Goal: Task Accomplishment & Management: Complete application form

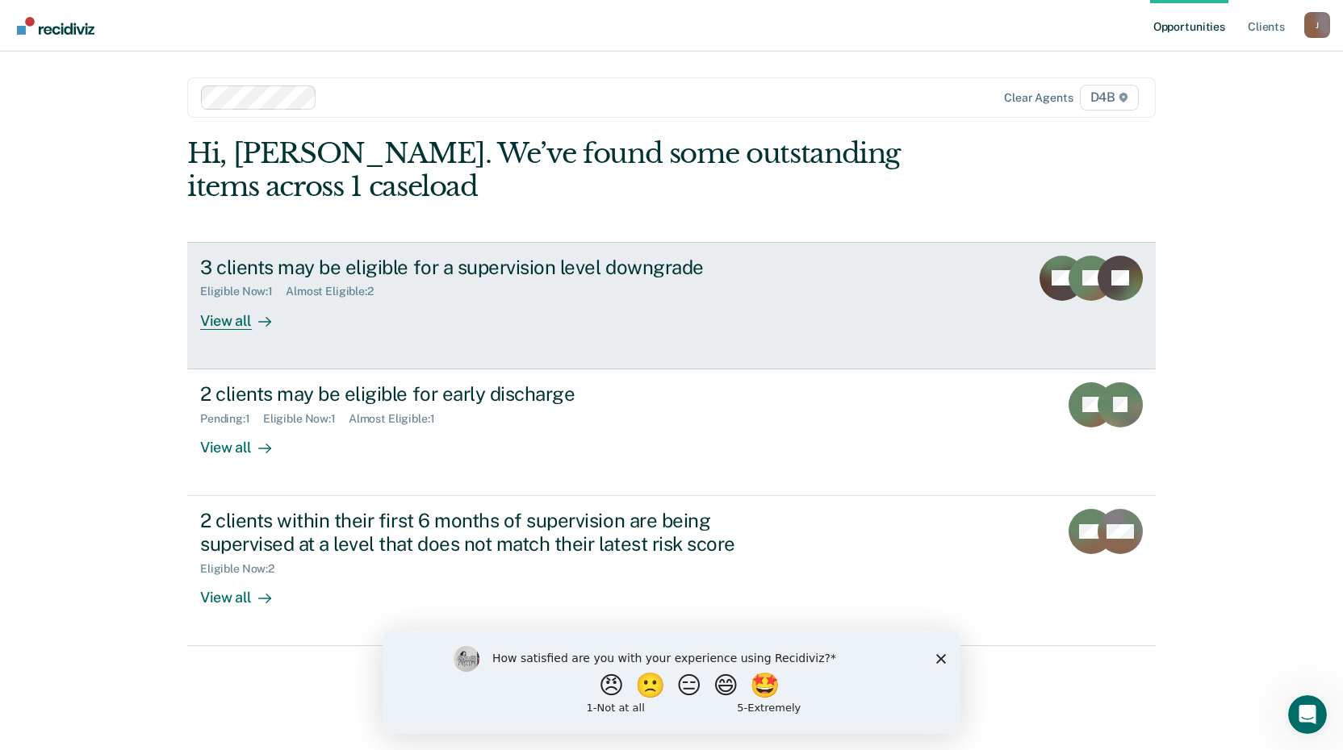
click at [233, 317] on div "View all" at bounding box center [245, 314] width 90 height 31
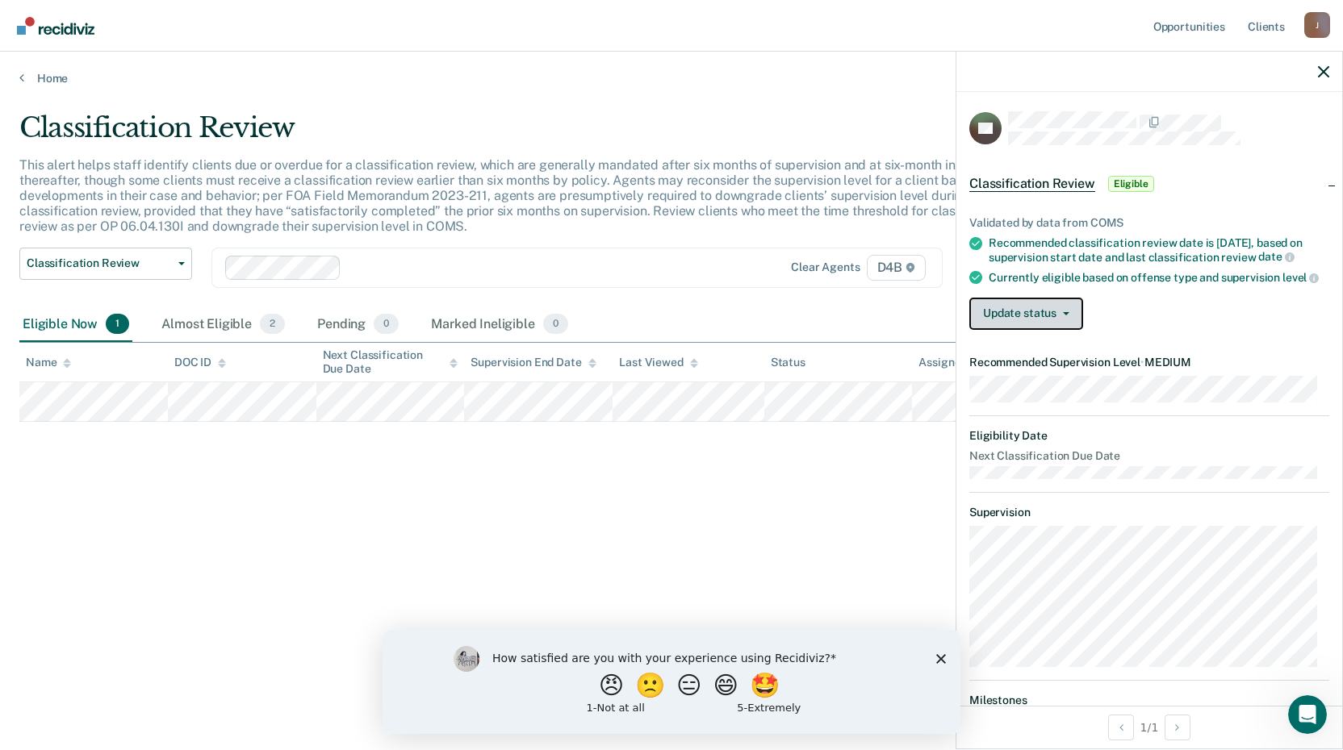
click at [1067, 316] on icon "button" at bounding box center [1066, 313] width 6 height 3
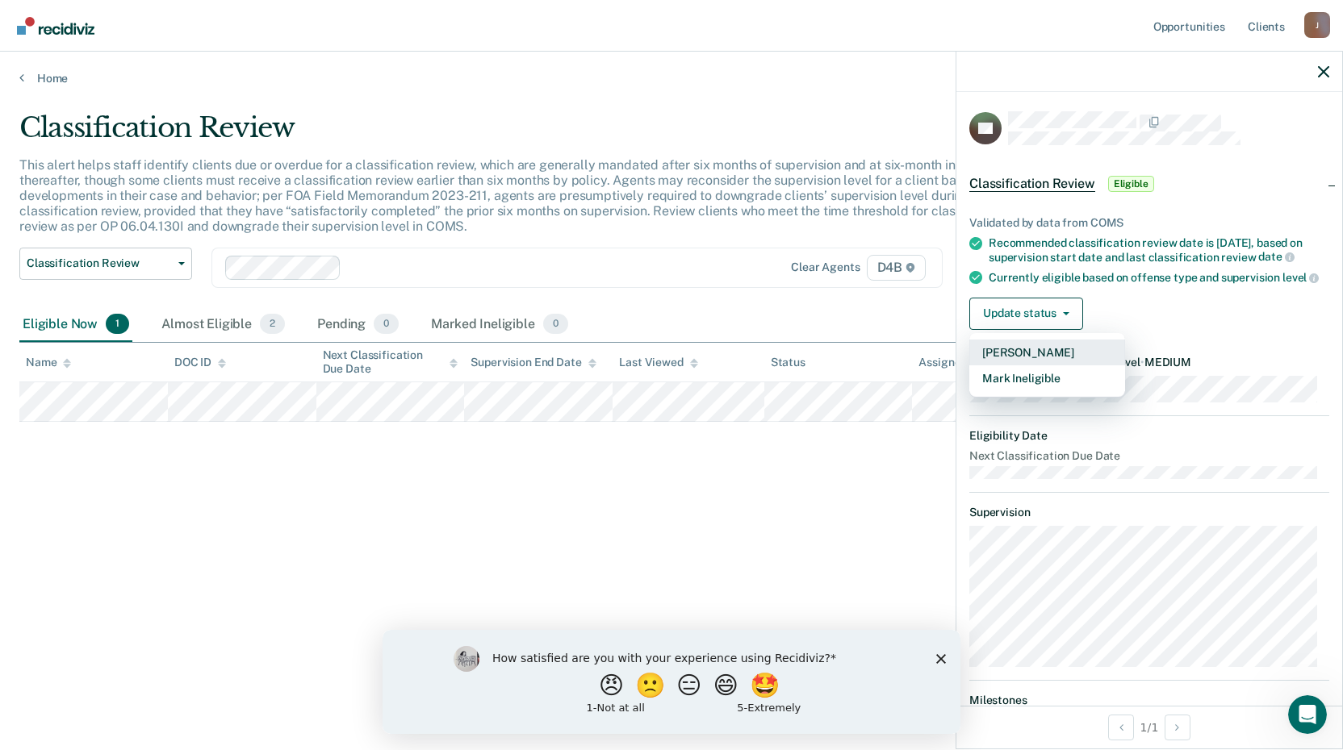
click at [1026, 366] on button "[PERSON_NAME]" at bounding box center [1047, 353] width 156 height 26
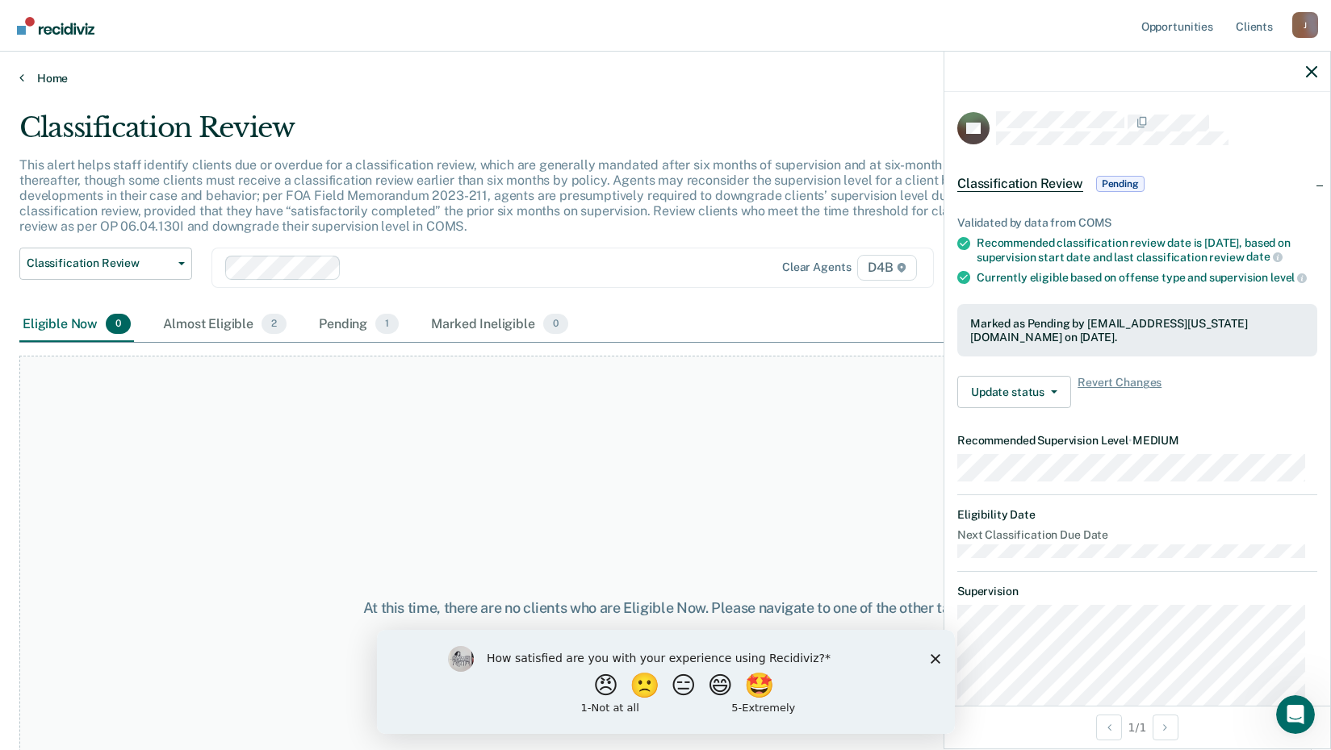
click at [21, 74] on icon at bounding box center [21, 77] width 5 height 13
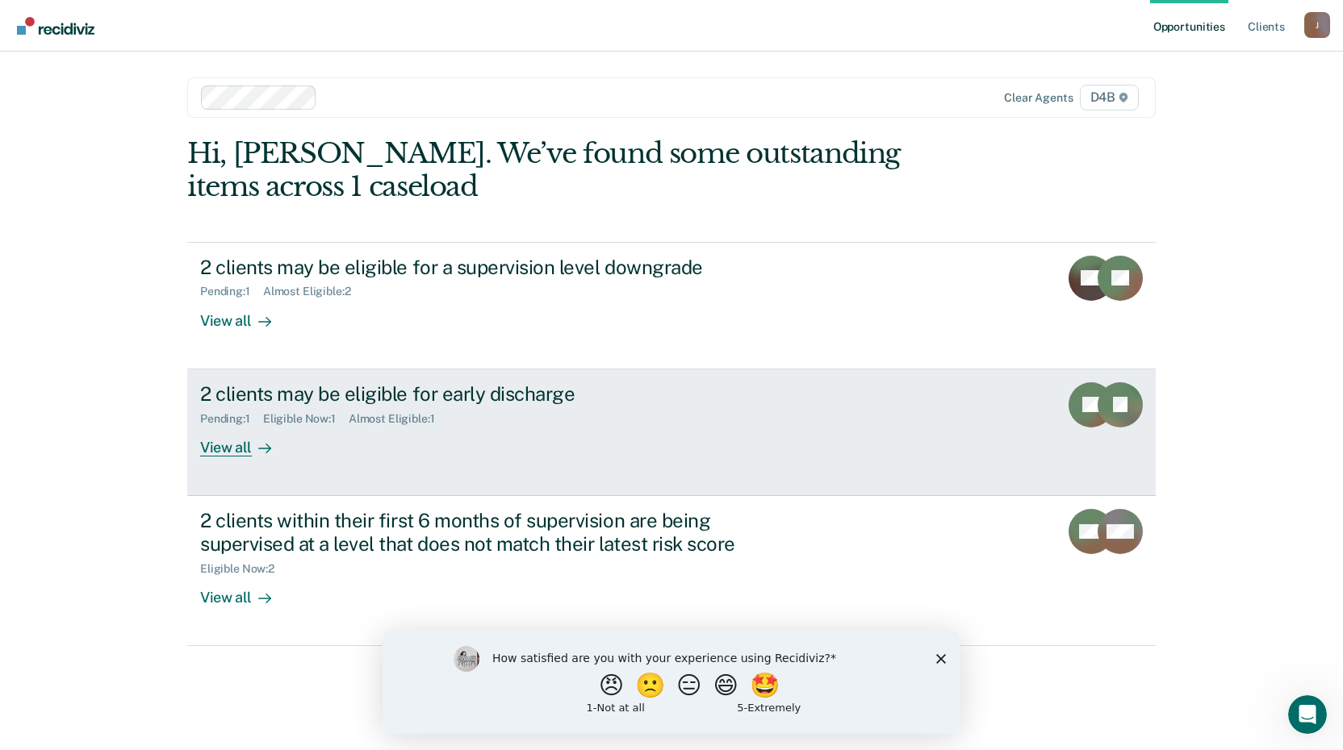
click at [240, 441] on div "View all" at bounding box center [245, 440] width 90 height 31
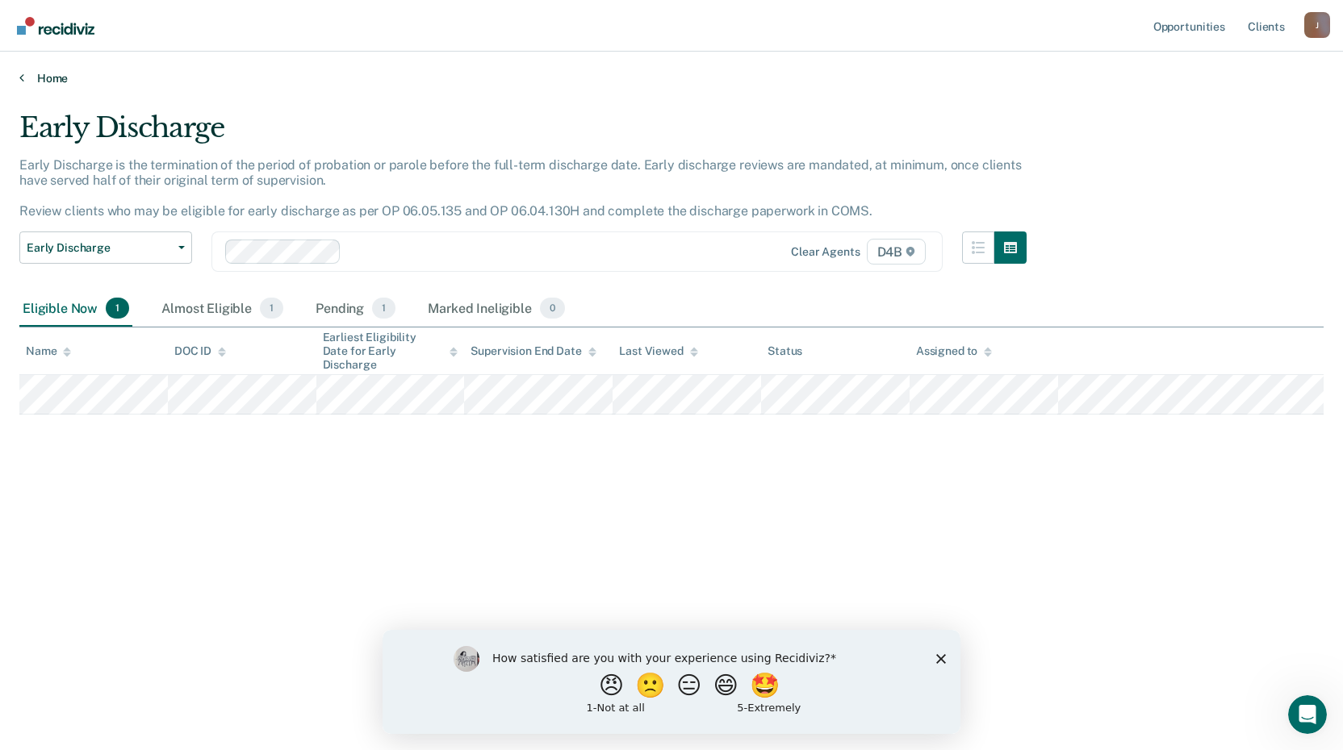
click at [20, 73] on div "Home" at bounding box center [671, 69] width 1343 height 34
click at [23, 73] on icon at bounding box center [21, 77] width 5 height 13
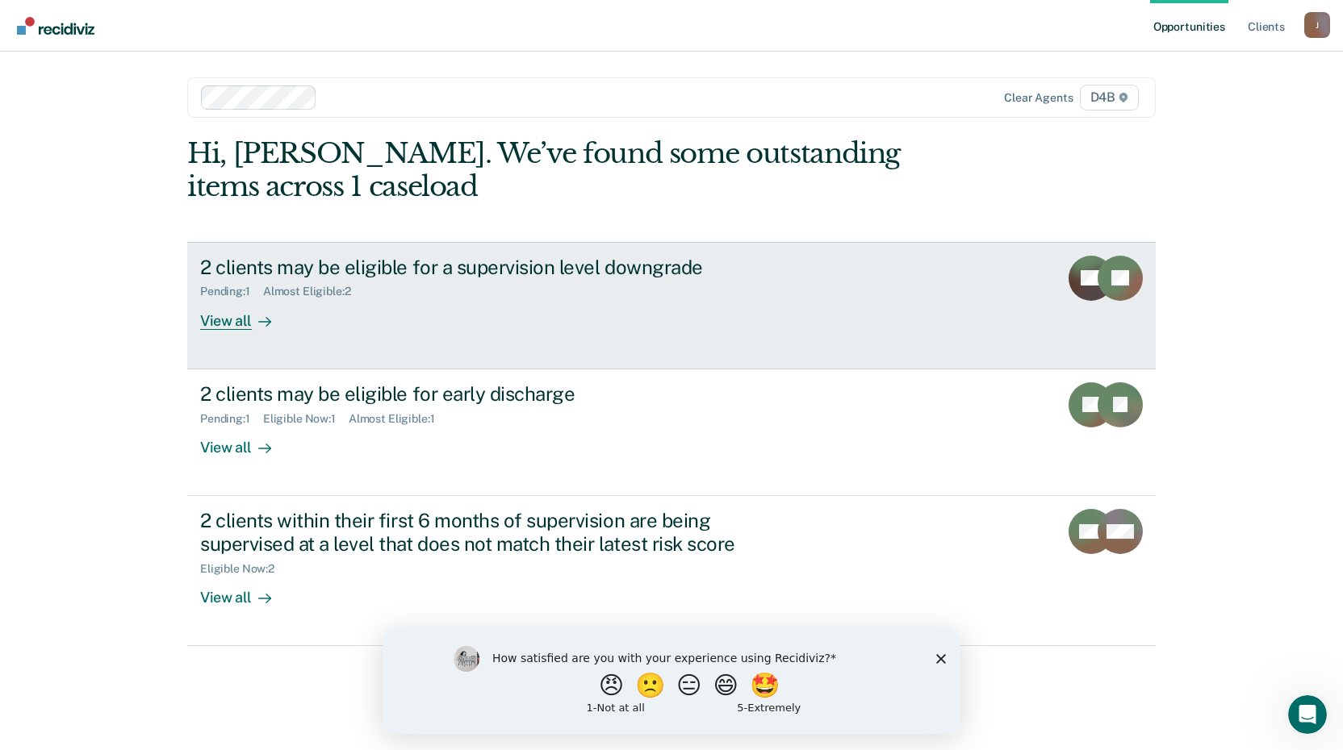
click at [332, 264] on div "2 clients may be eligible for a supervision level downgrade" at bounding box center [483, 267] width 566 height 23
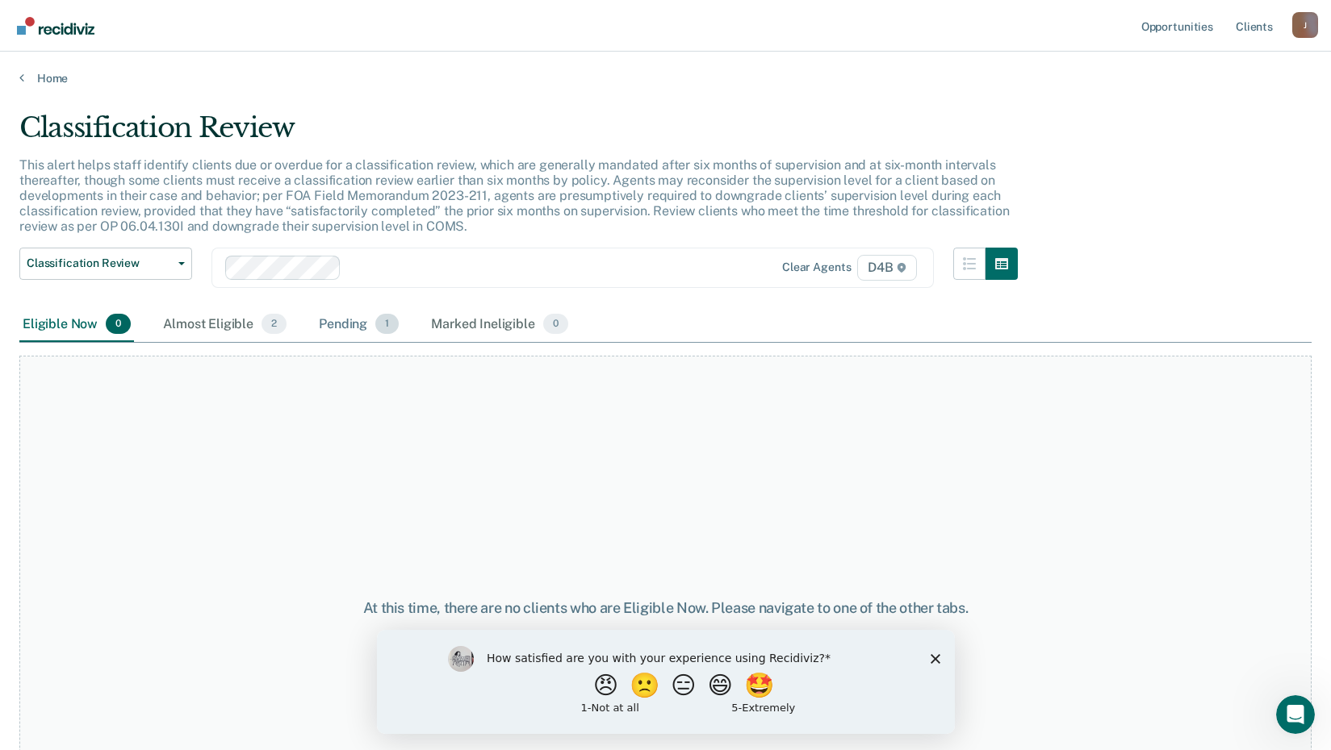
click at [348, 325] on div "Pending 1" at bounding box center [359, 325] width 86 height 36
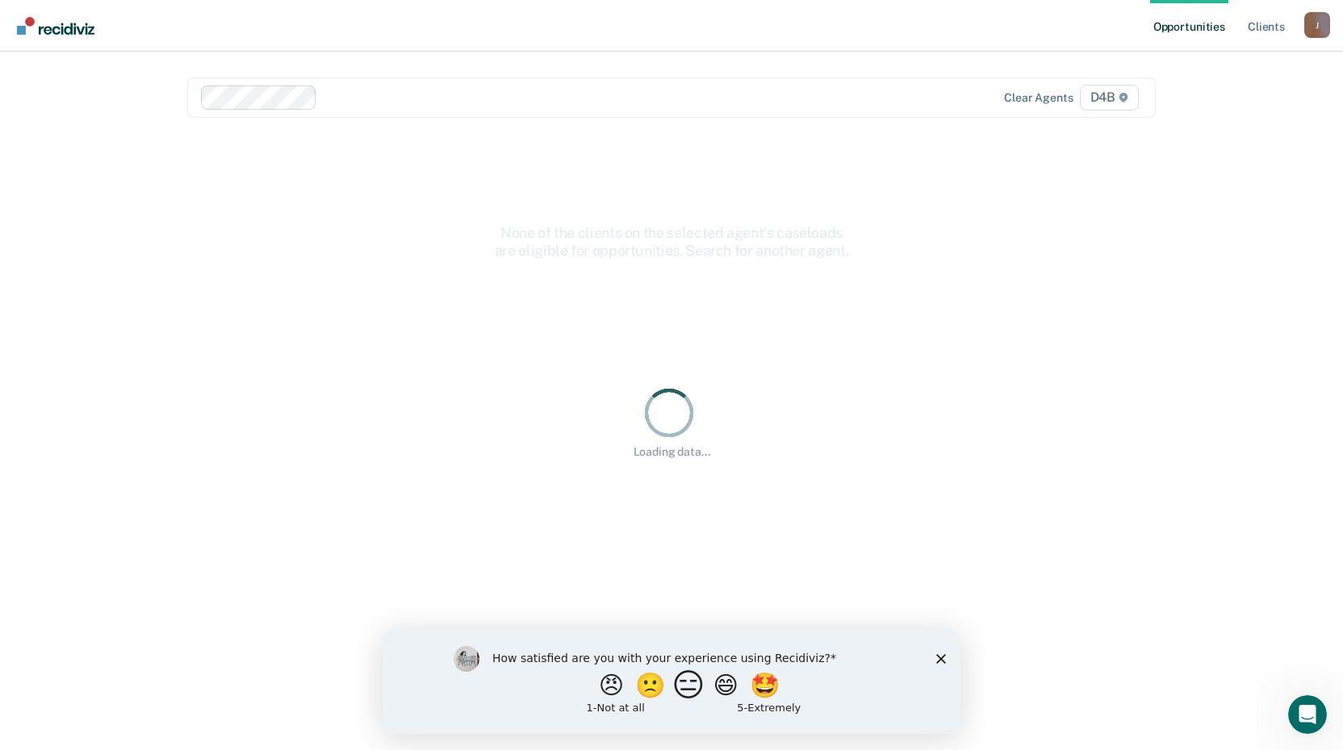
click at [694, 684] on button "😑" at bounding box center [691, 685] width 38 height 32
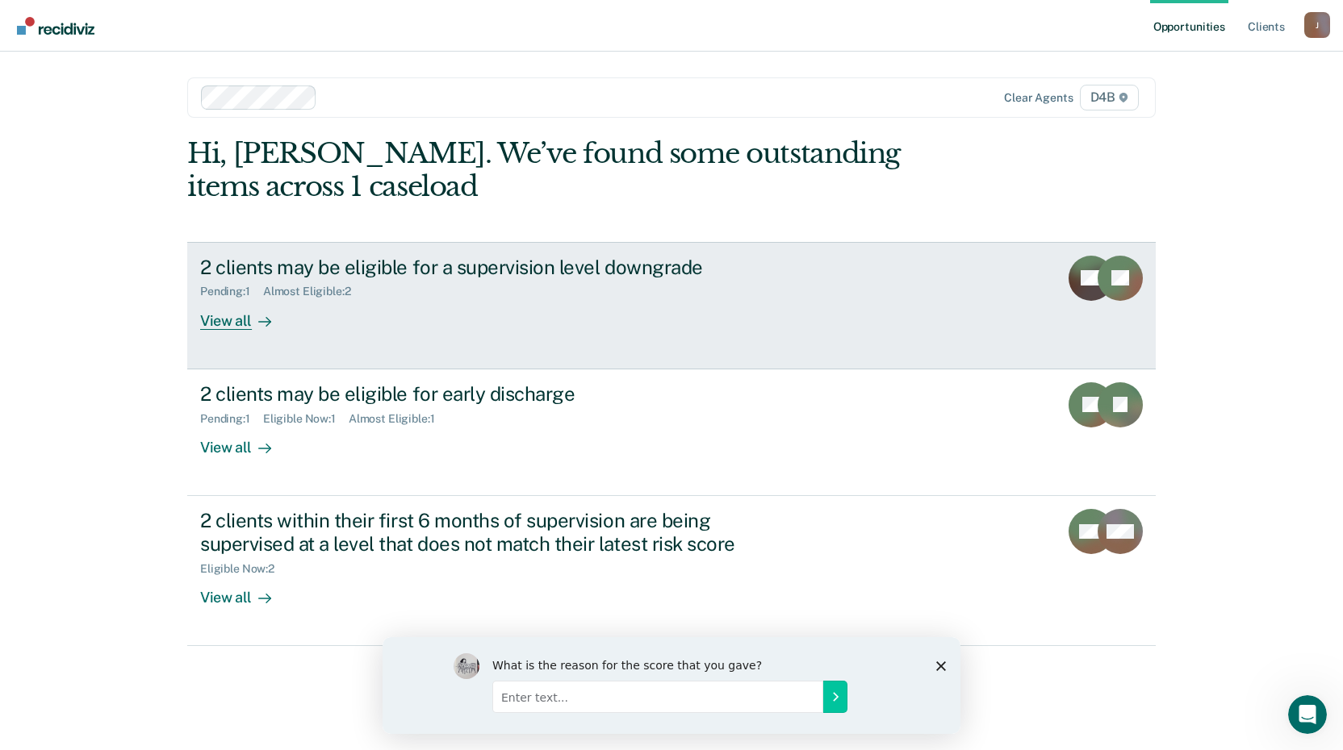
click at [228, 320] on div "View all" at bounding box center [245, 314] width 90 height 31
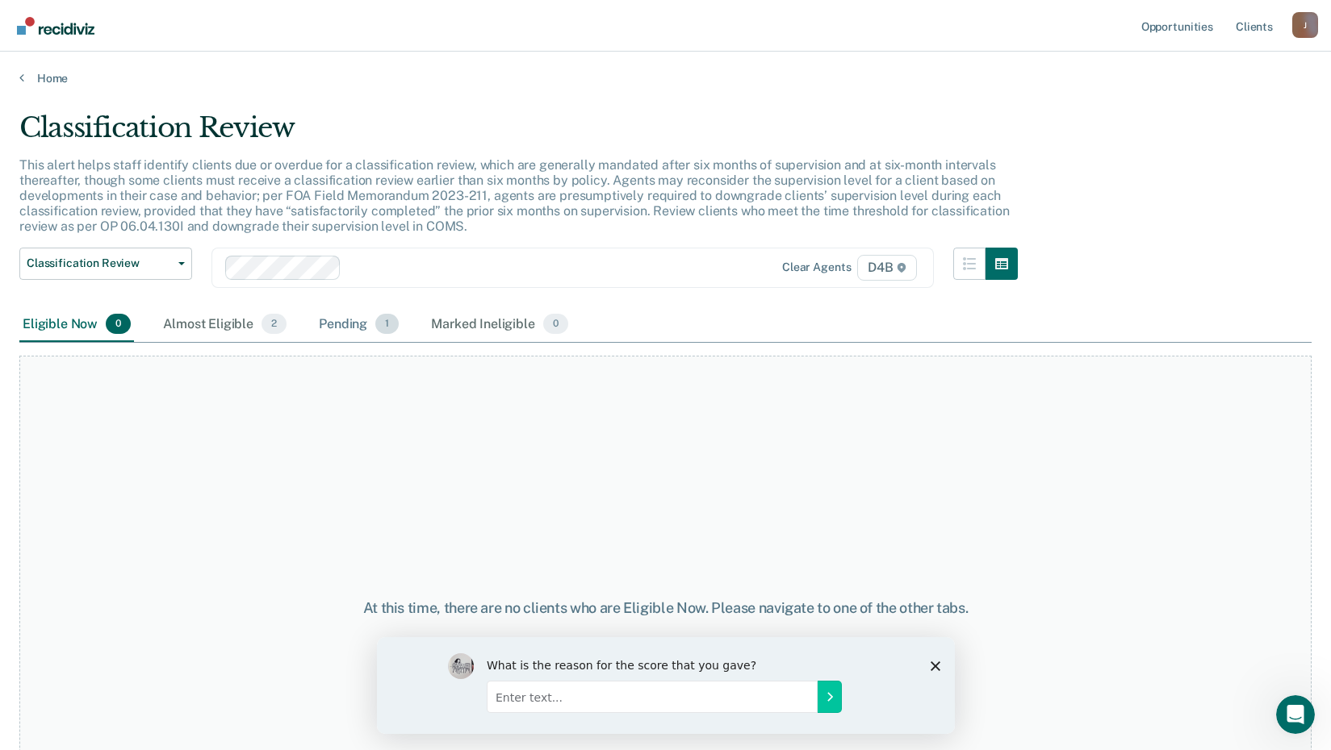
click at [376, 321] on span "1" at bounding box center [386, 324] width 23 height 21
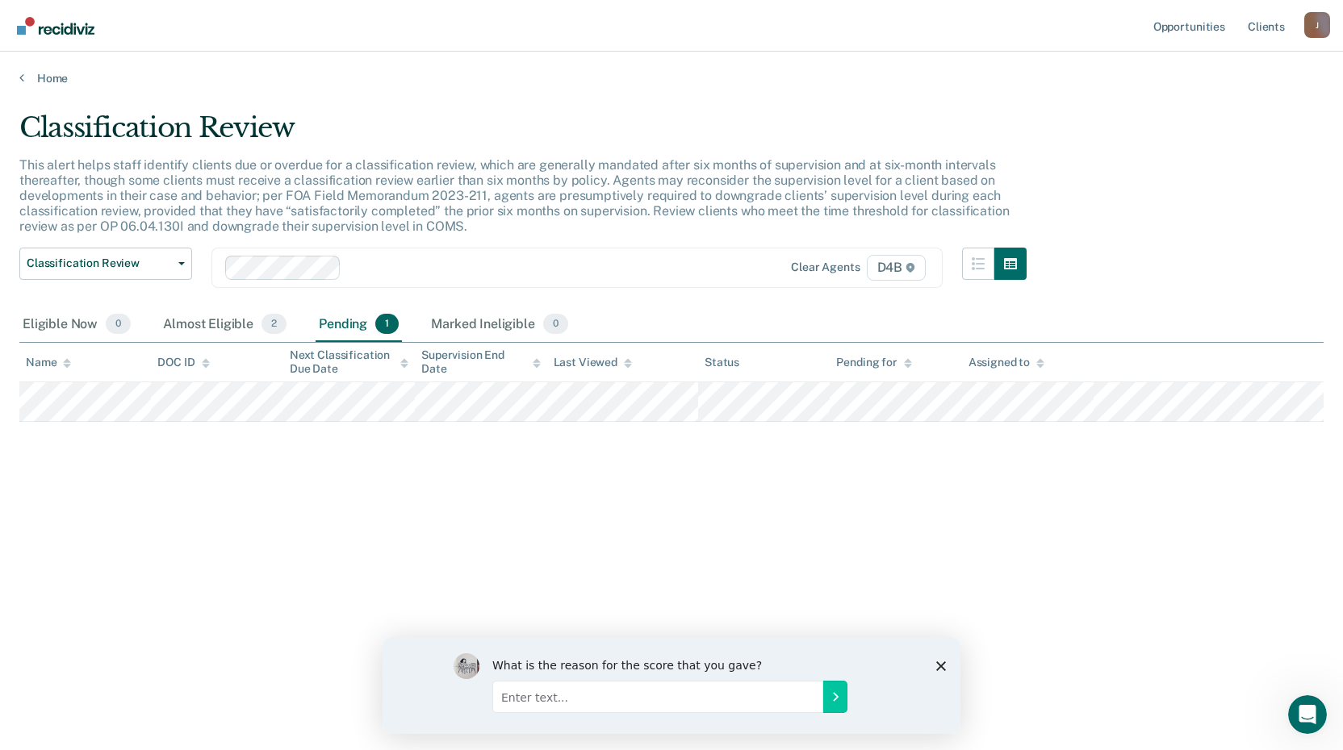
drag, startPoint x: 422, startPoint y: 382, endPoint x: 537, endPoint y: 487, distance: 155.4
click at [537, 487] on div "Classification Review This alert helps staff identify clients due or overdue fo…" at bounding box center [671, 370] width 1304 height 518
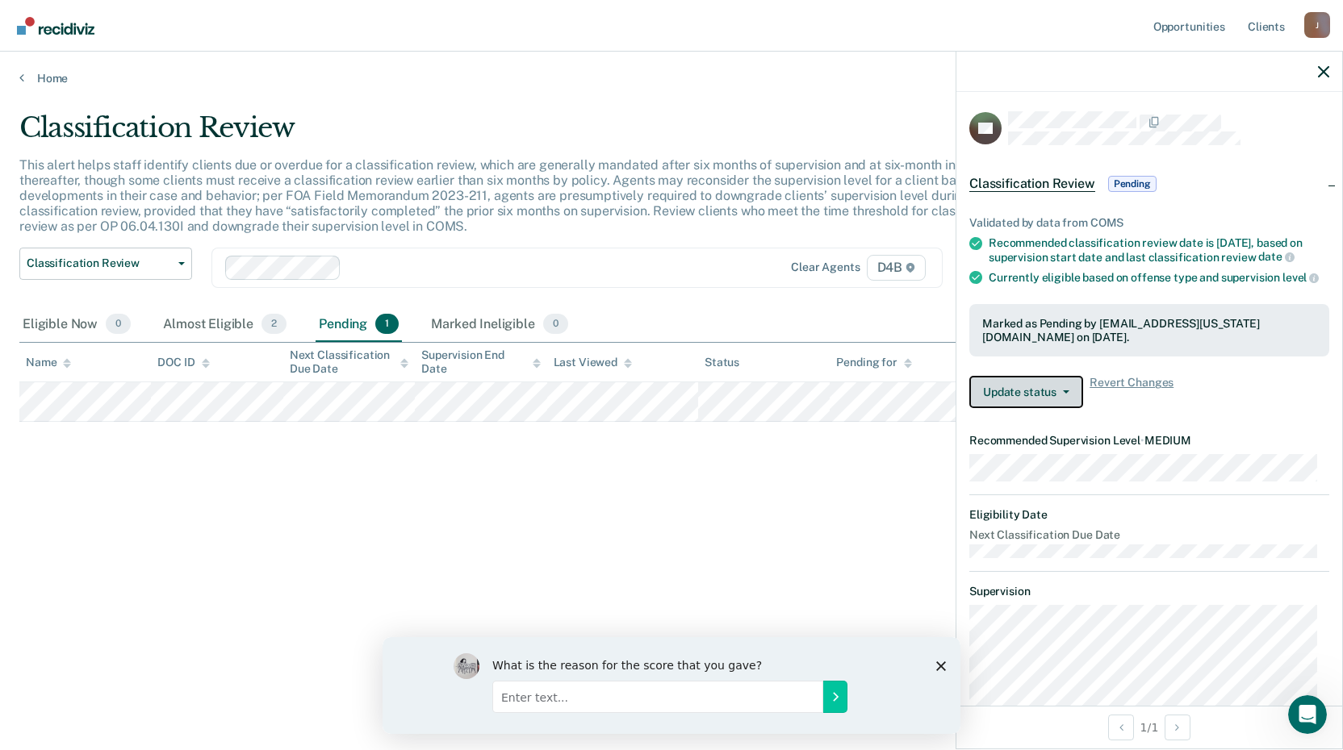
click at [1065, 394] on icon "button" at bounding box center [1066, 392] width 6 height 3
click at [1114, 408] on span "Revert Changes" at bounding box center [1131, 392] width 84 height 32
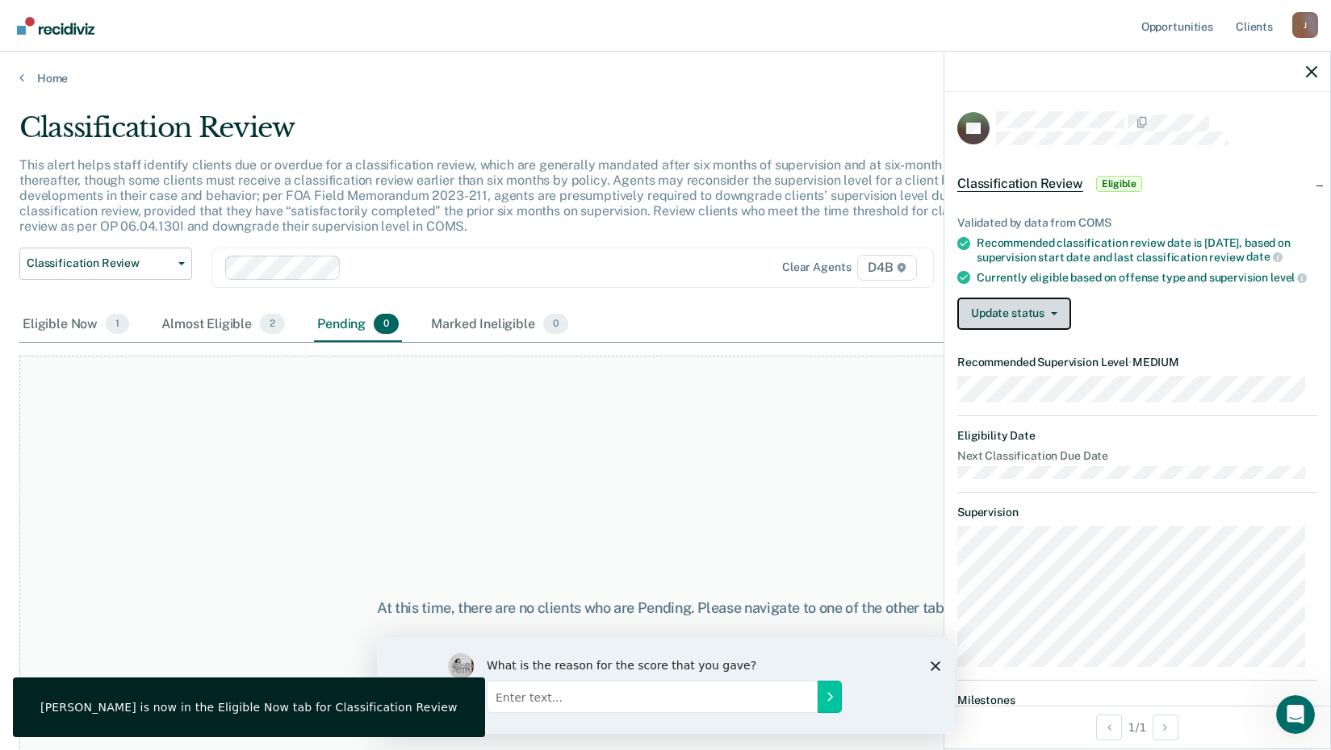
click at [1060, 330] on button "Update status" at bounding box center [1014, 314] width 114 height 32
click at [1128, 330] on div "Update status [PERSON_NAME] Mark Ineligible" at bounding box center [1137, 314] width 360 height 32
click at [1032, 183] on span "Classification Review" at bounding box center [1020, 184] width 126 height 16
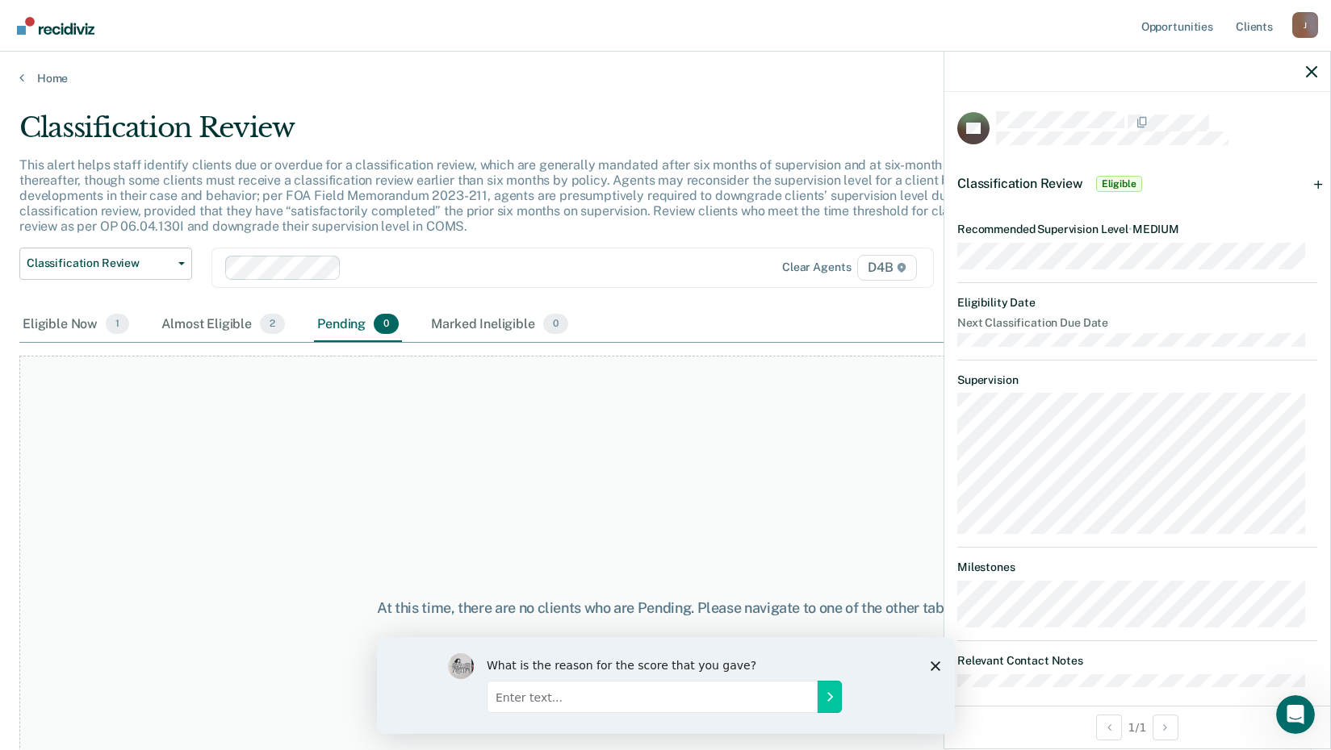
click at [1117, 180] on span "Eligible" at bounding box center [1119, 184] width 46 height 16
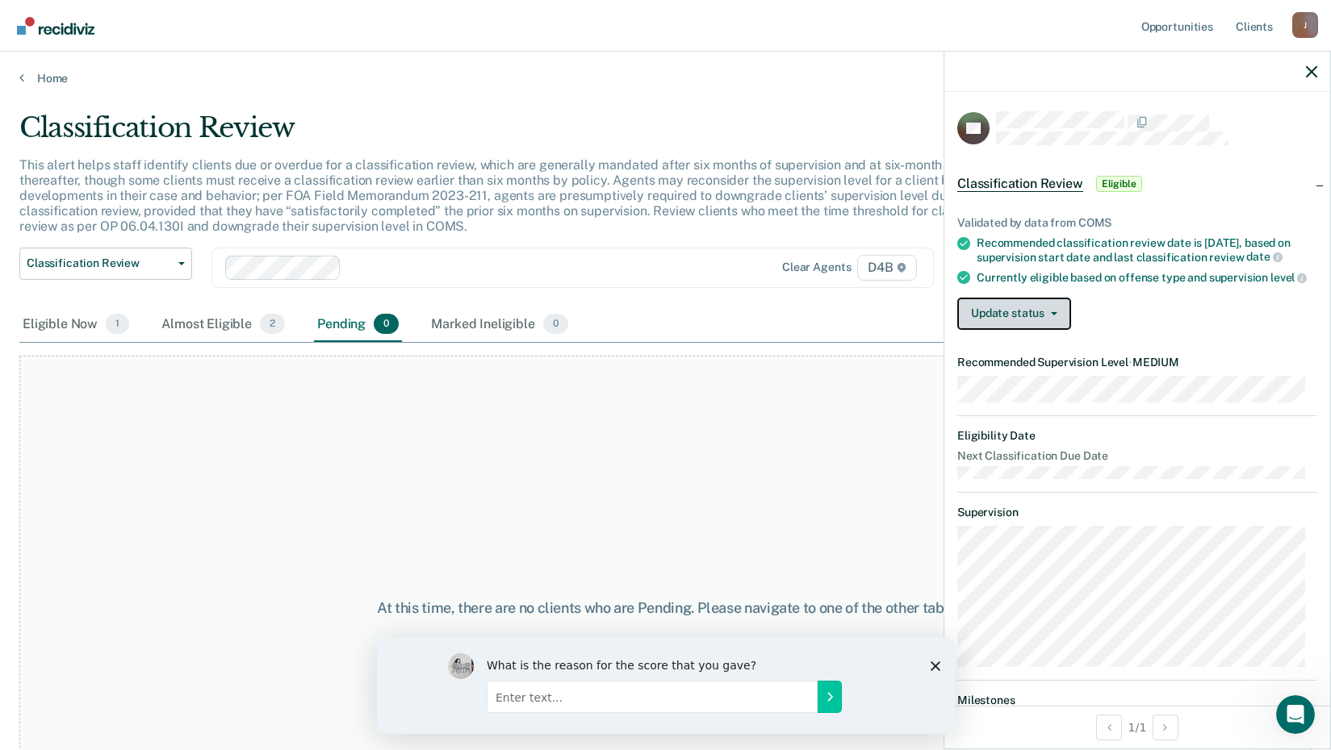
click at [1051, 316] on icon "button" at bounding box center [1054, 313] width 6 height 3
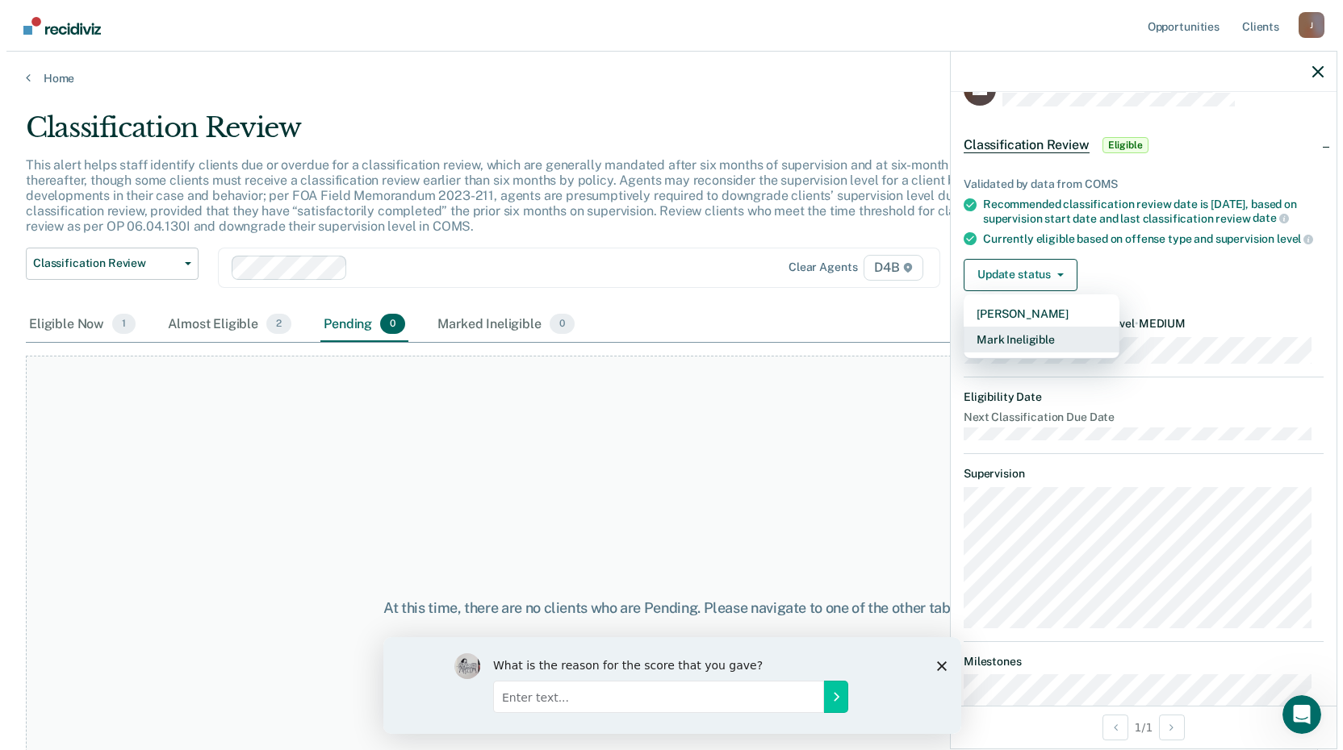
scroll to position [11, 0]
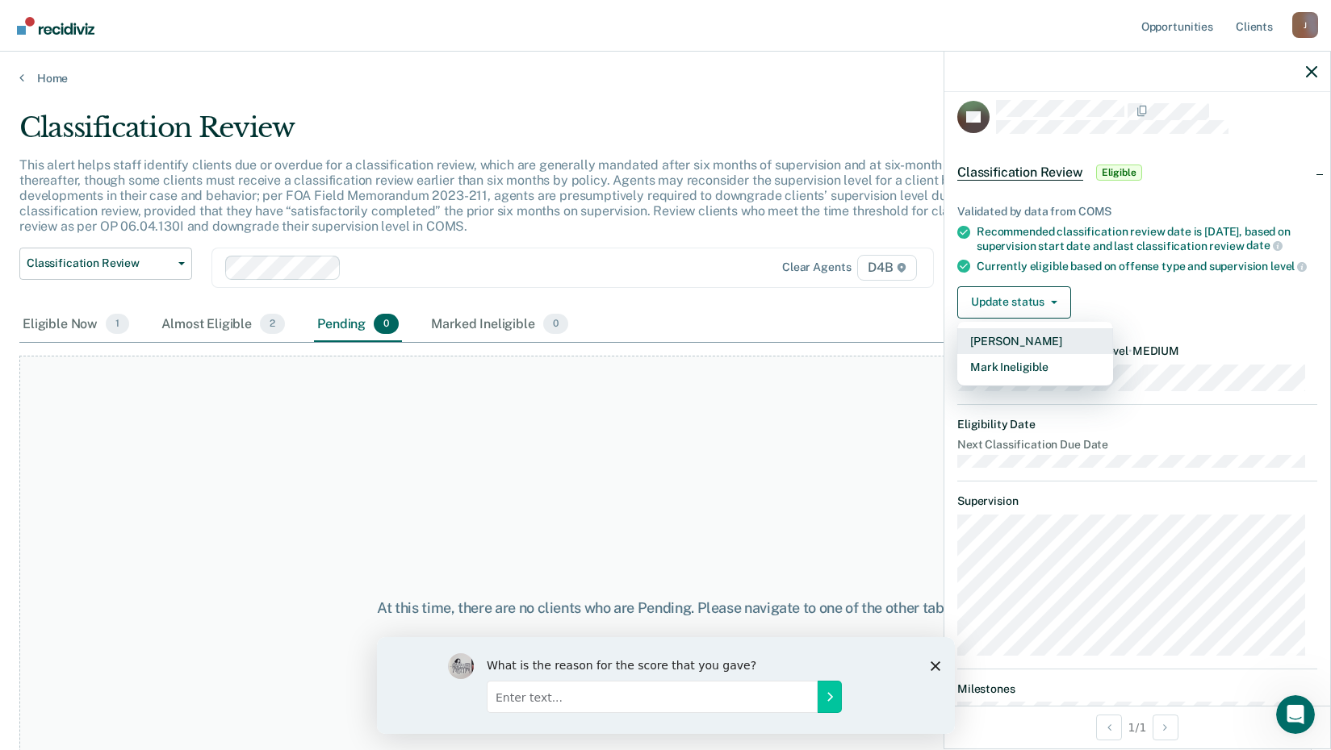
click at [1032, 354] on button "[PERSON_NAME]" at bounding box center [1035, 341] width 156 height 26
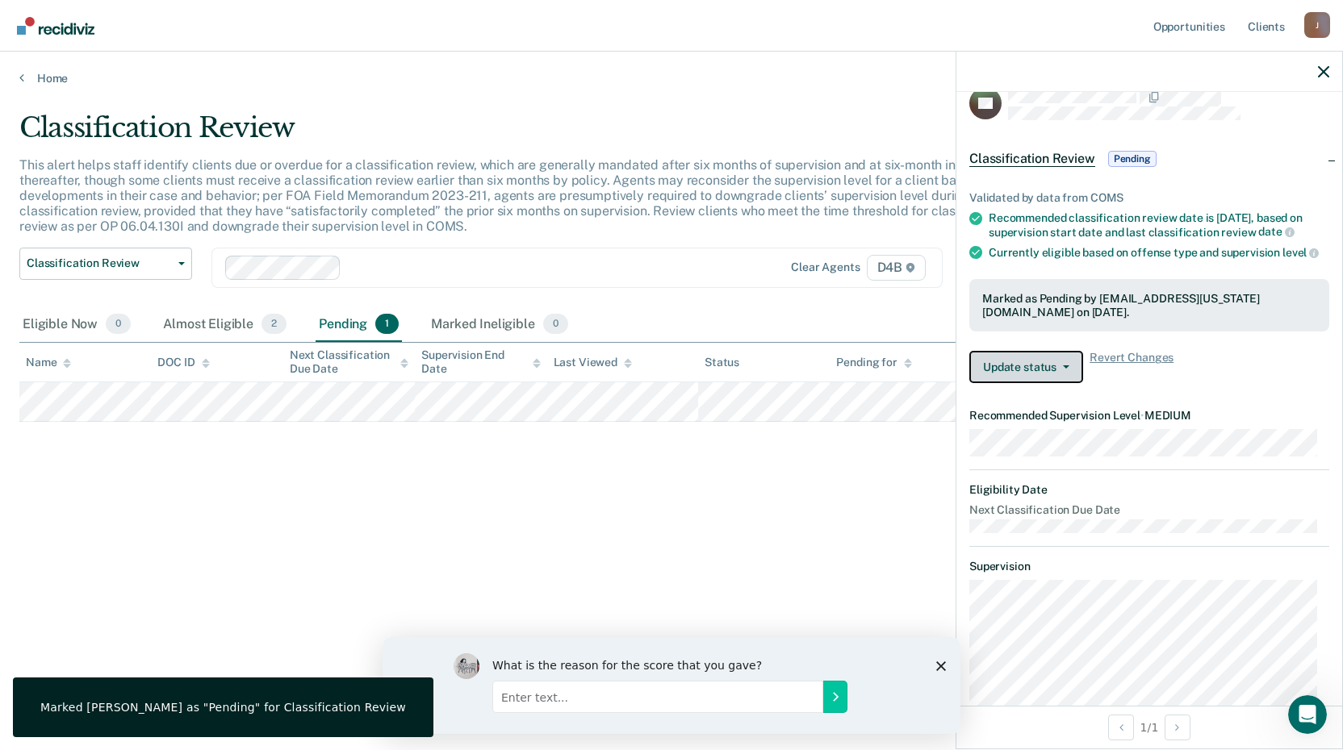
scroll to position [10, 0]
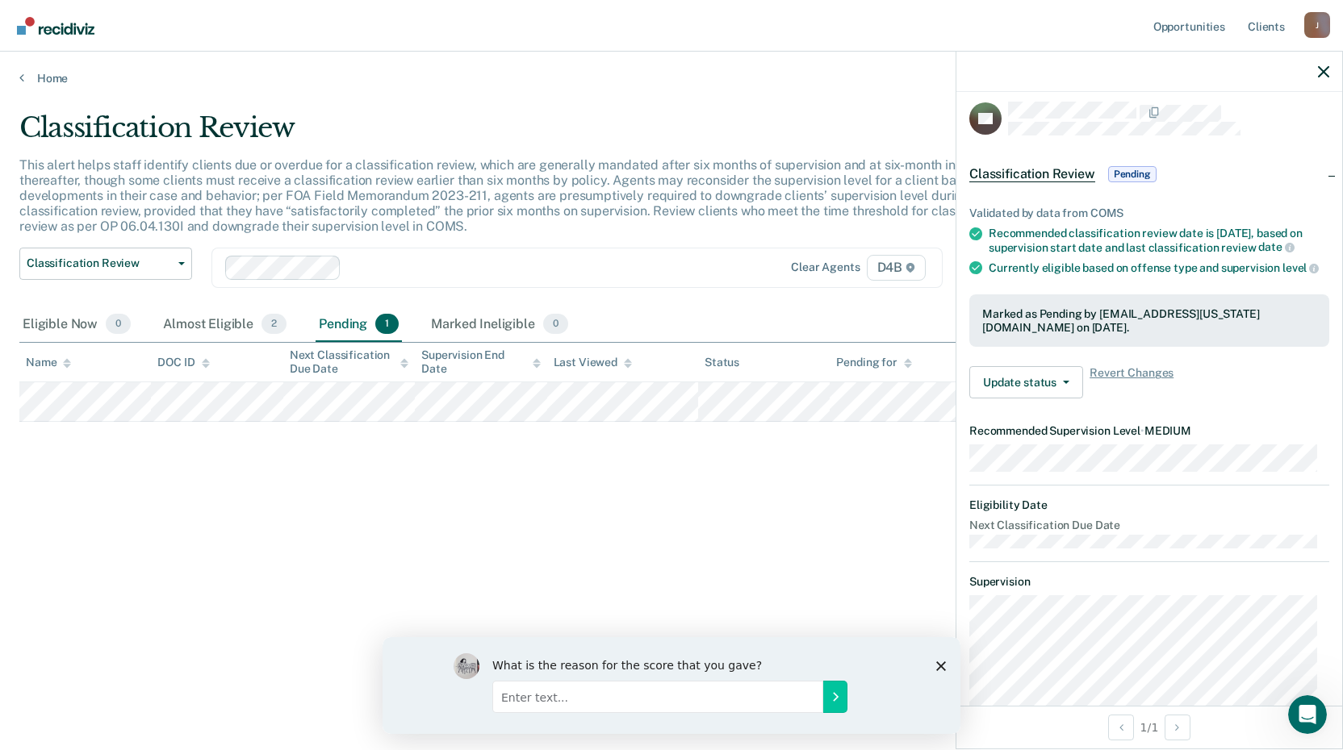
click at [1139, 169] on span "Pending" at bounding box center [1132, 174] width 48 height 16
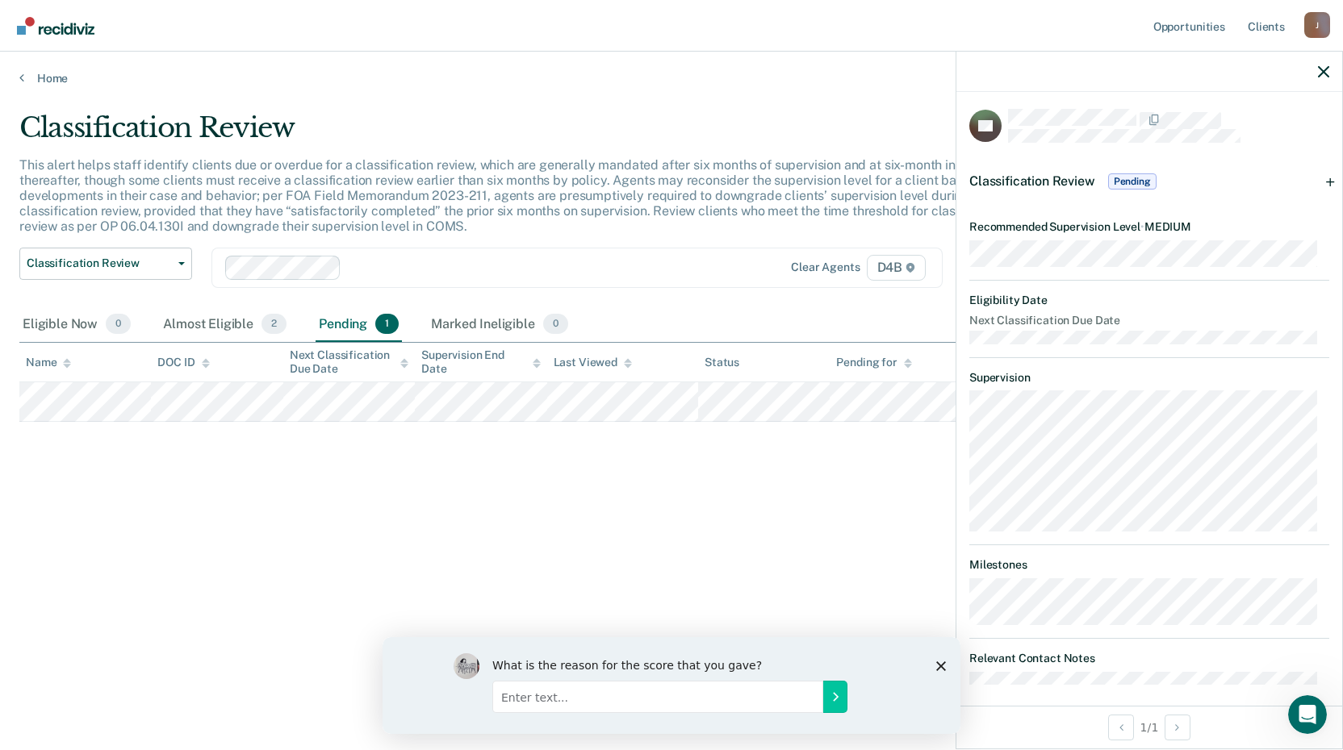
scroll to position [0, 0]
click at [26, 76] on link "Home" at bounding box center [671, 78] width 1304 height 15
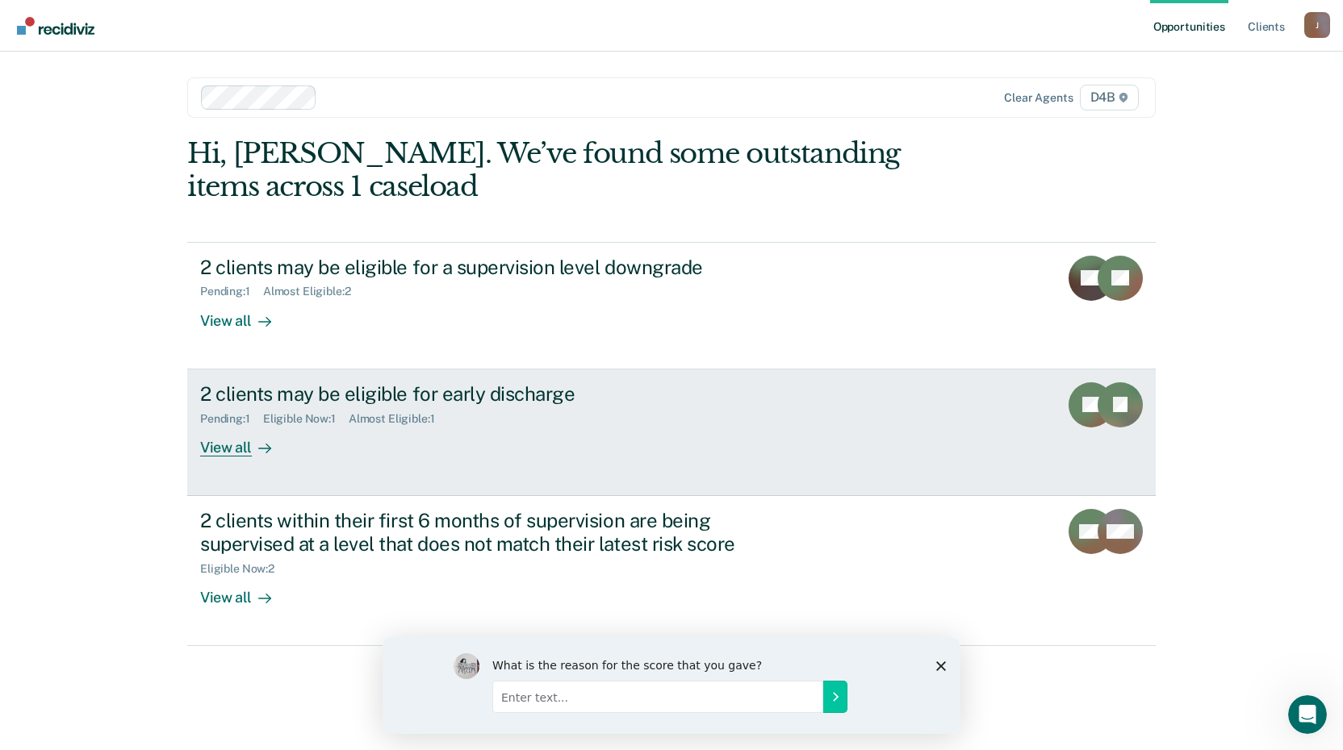
click at [253, 449] on div at bounding box center [261, 447] width 19 height 19
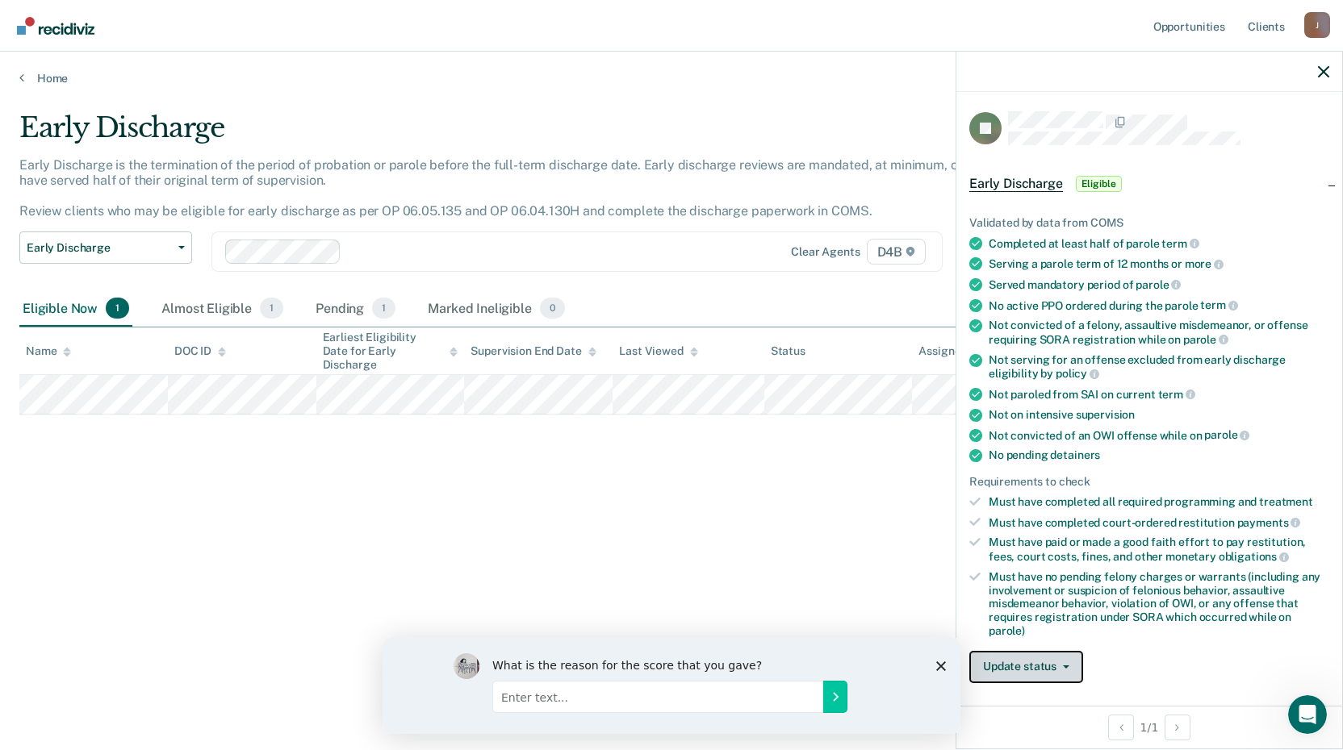
click at [1068, 668] on button "Update status" at bounding box center [1026, 667] width 114 height 32
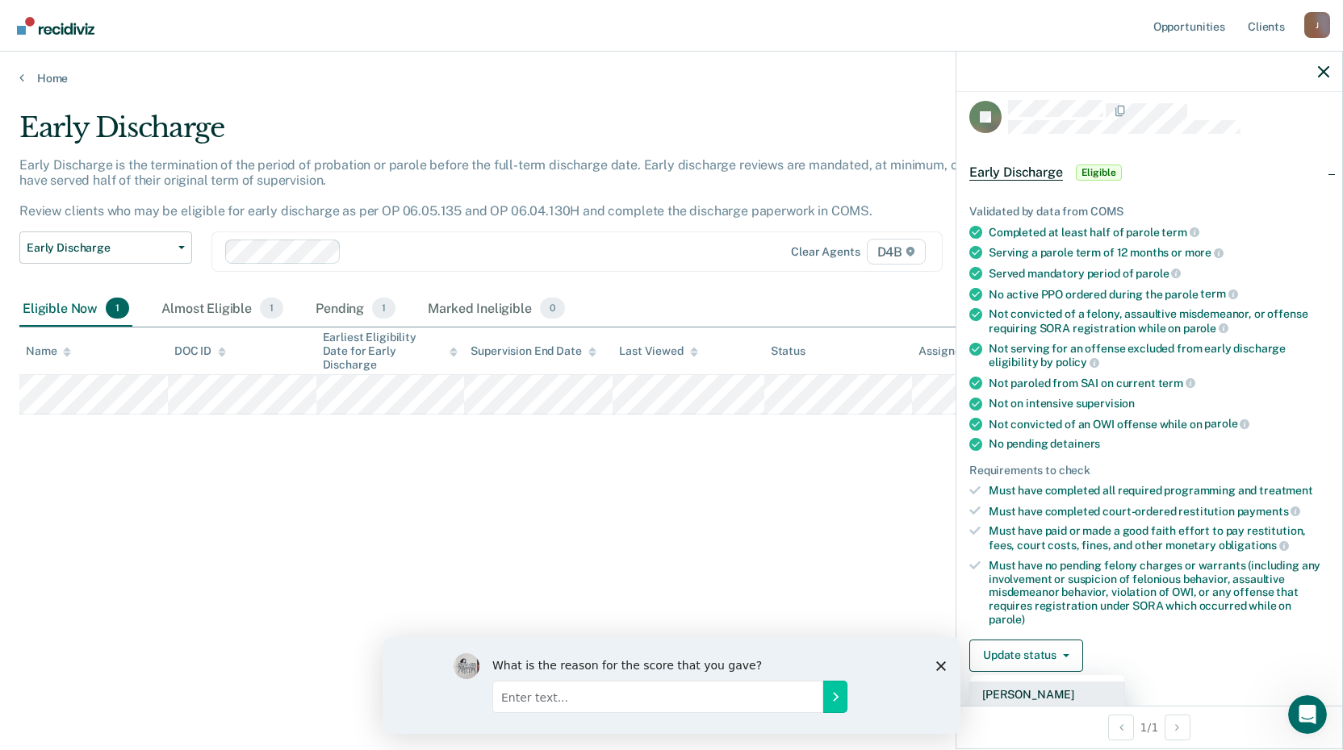
click at [1022, 693] on button "[PERSON_NAME]" at bounding box center [1047, 695] width 156 height 26
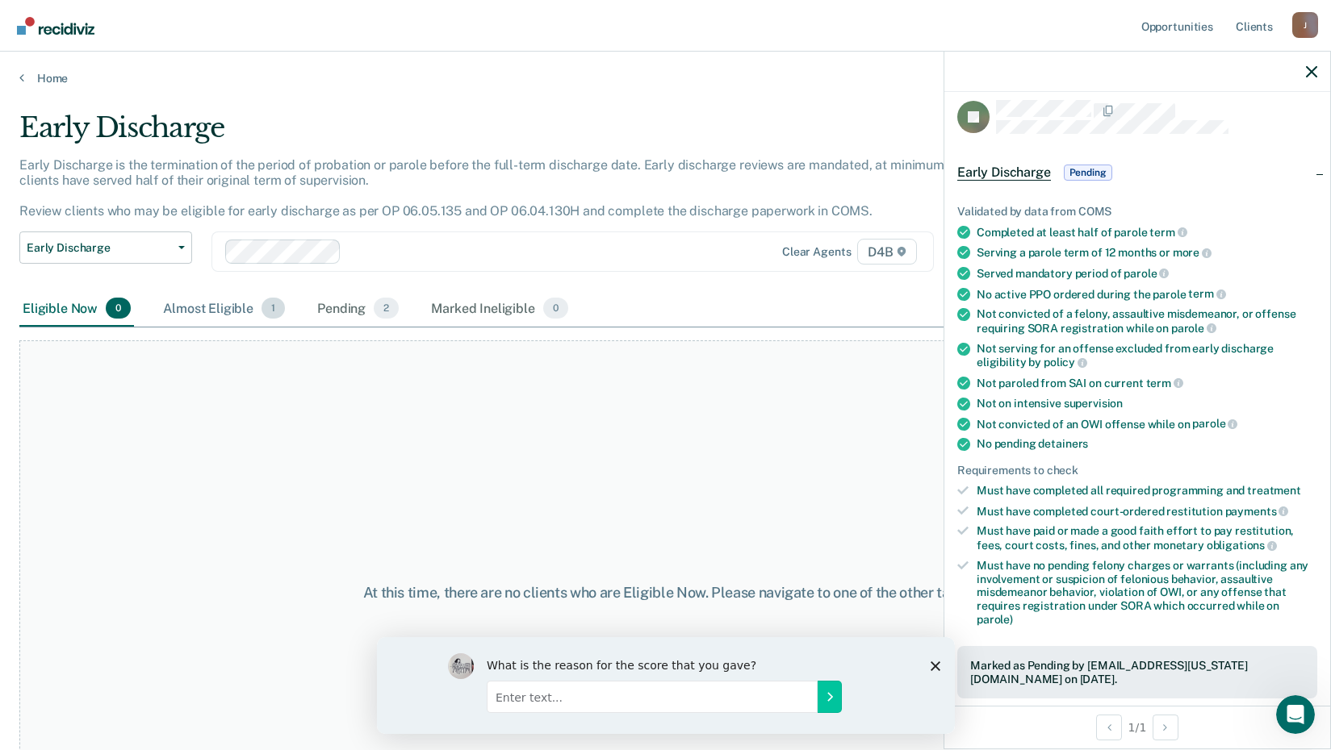
click at [225, 305] on div "Almost Eligible 1" at bounding box center [224, 309] width 128 height 36
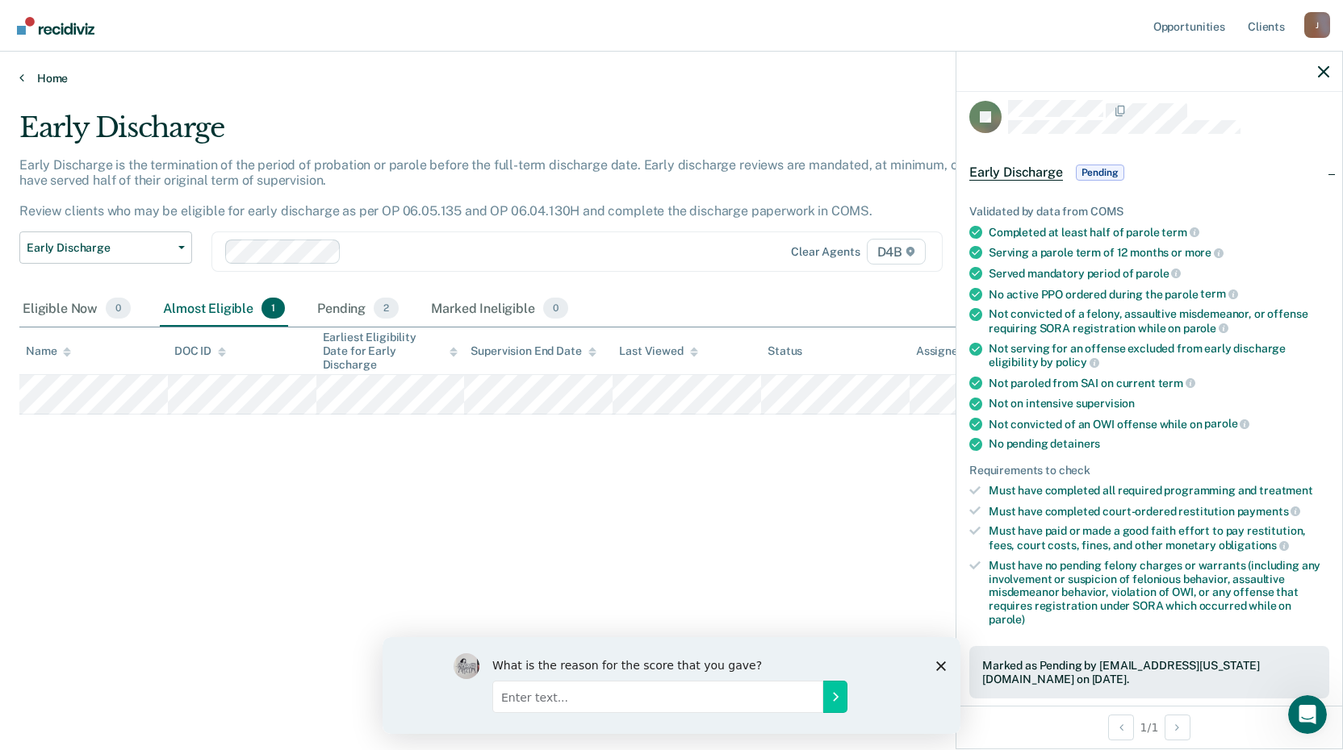
click at [27, 75] on link "Home" at bounding box center [671, 78] width 1304 height 15
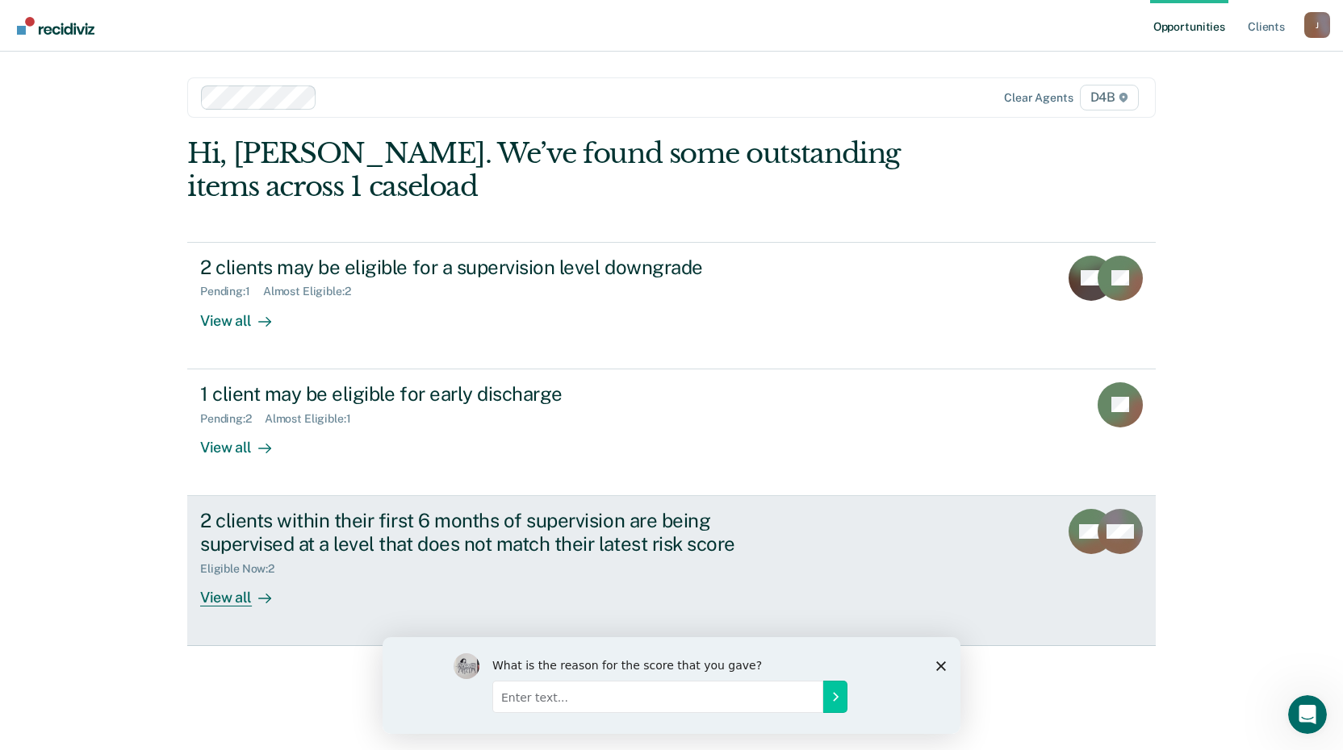
click at [234, 599] on div "View all" at bounding box center [245, 590] width 90 height 31
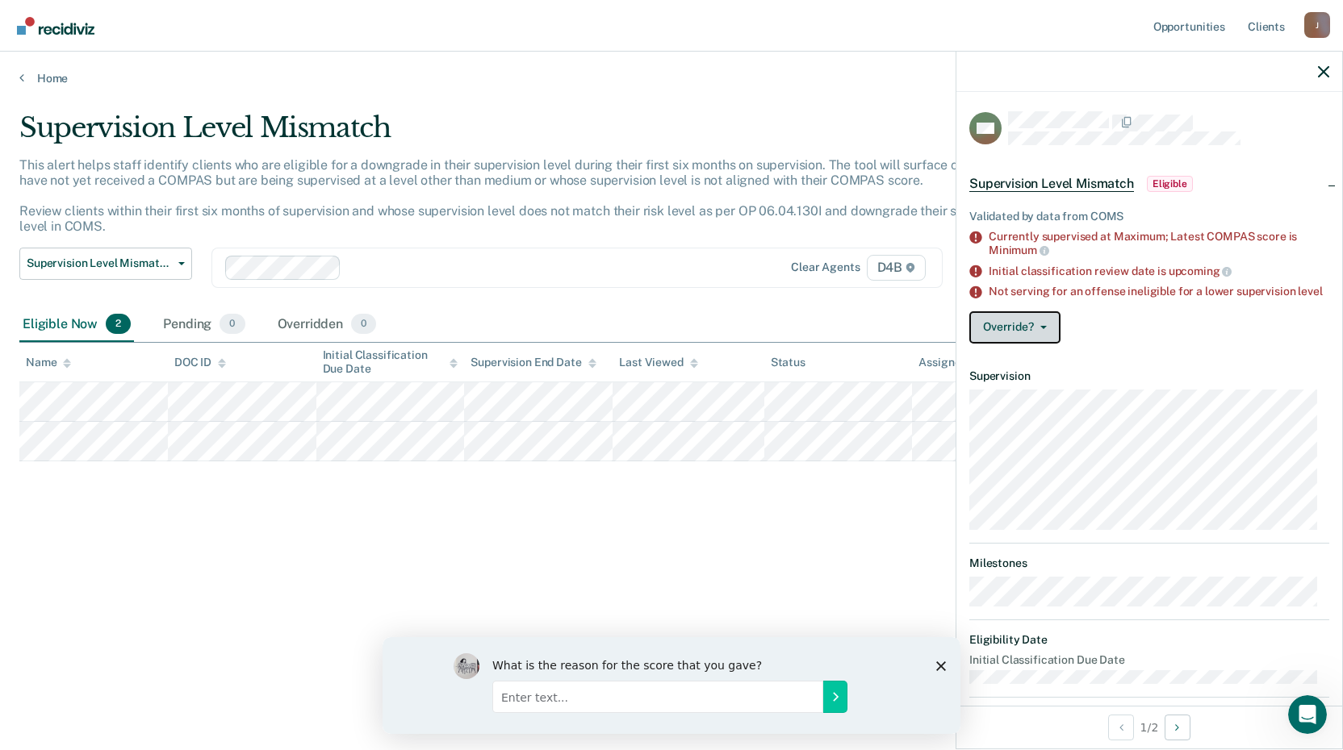
click at [1038, 329] on span "button" at bounding box center [1040, 327] width 13 height 3
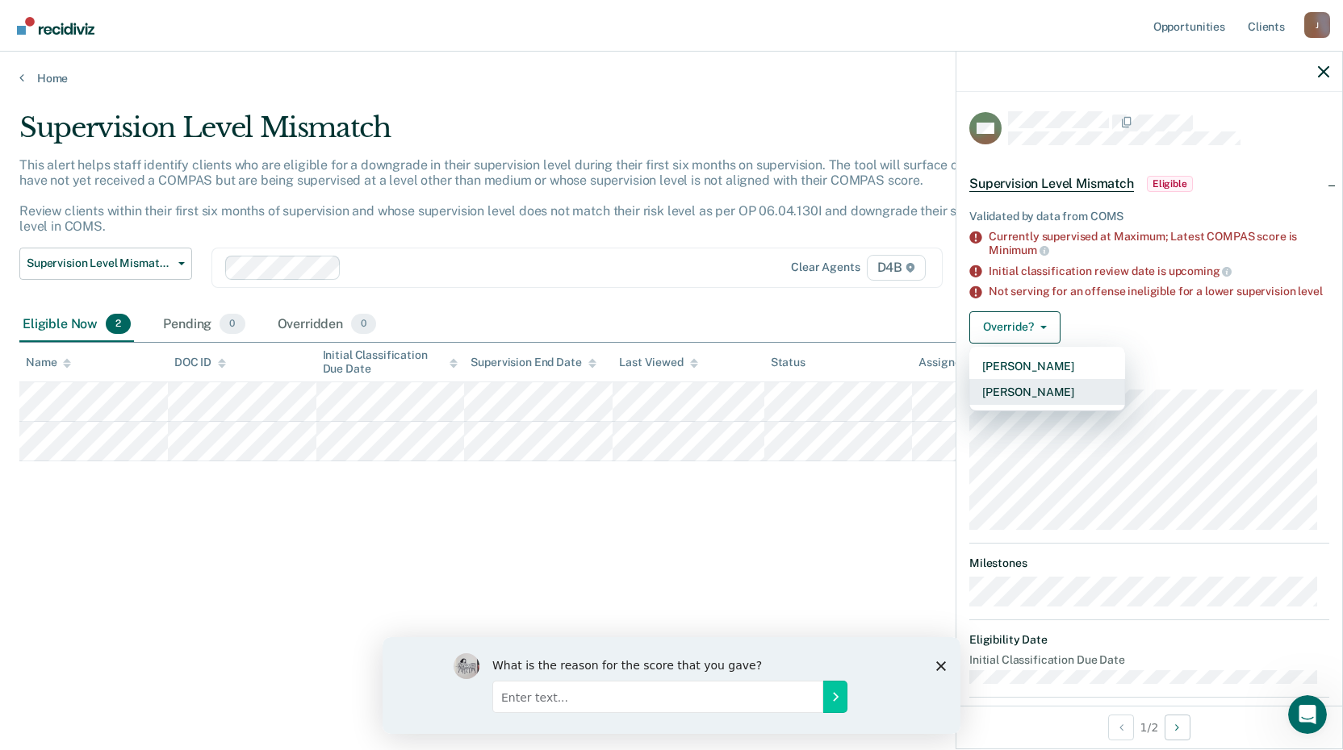
click at [1039, 400] on button "[PERSON_NAME]" at bounding box center [1047, 392] width 156 height 26
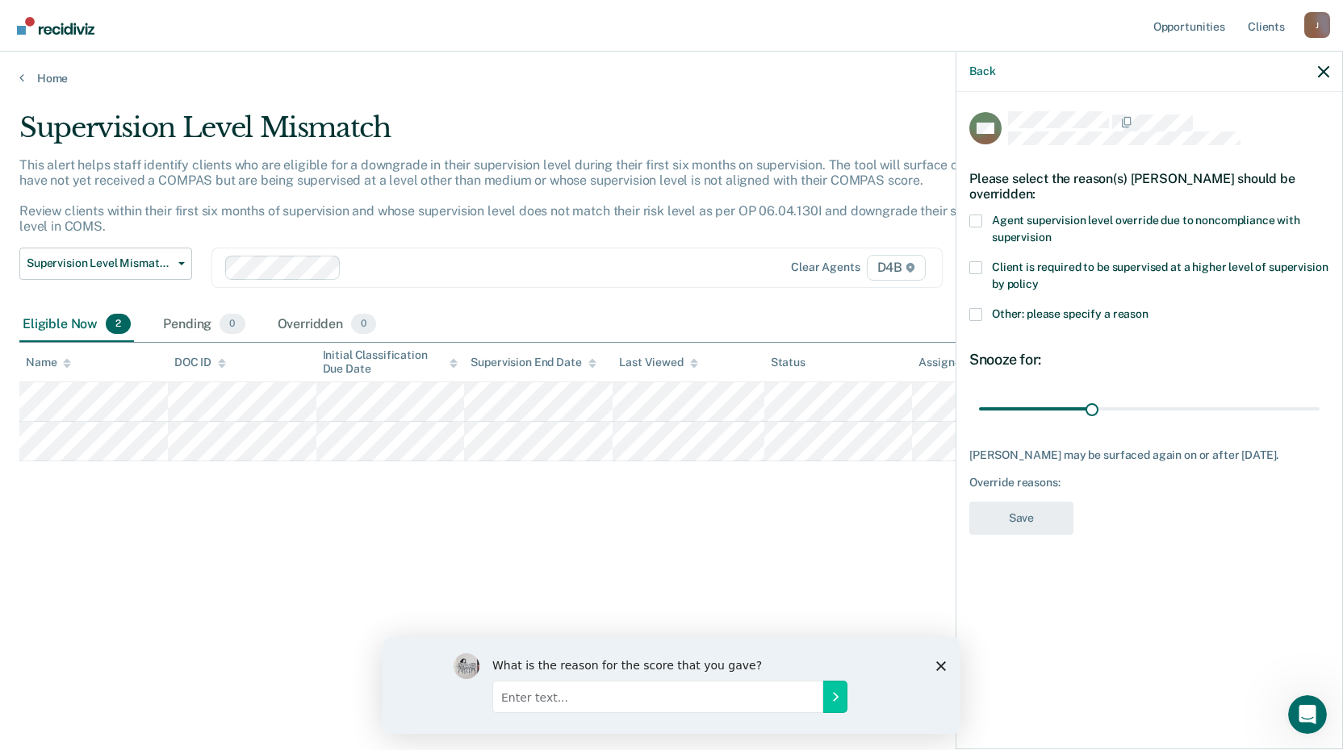
click at [977, 268] on span at bounding box center [975, 267] width 13 height 13
click at [1039, 278] on input "Client is required to be supervised at a higher level of supervision by policy" at bounding box center [1039, 278] width 0 height 0
click at [1014, 510] on button "Save" at bounding box center [1021, 518] width 104 height 33
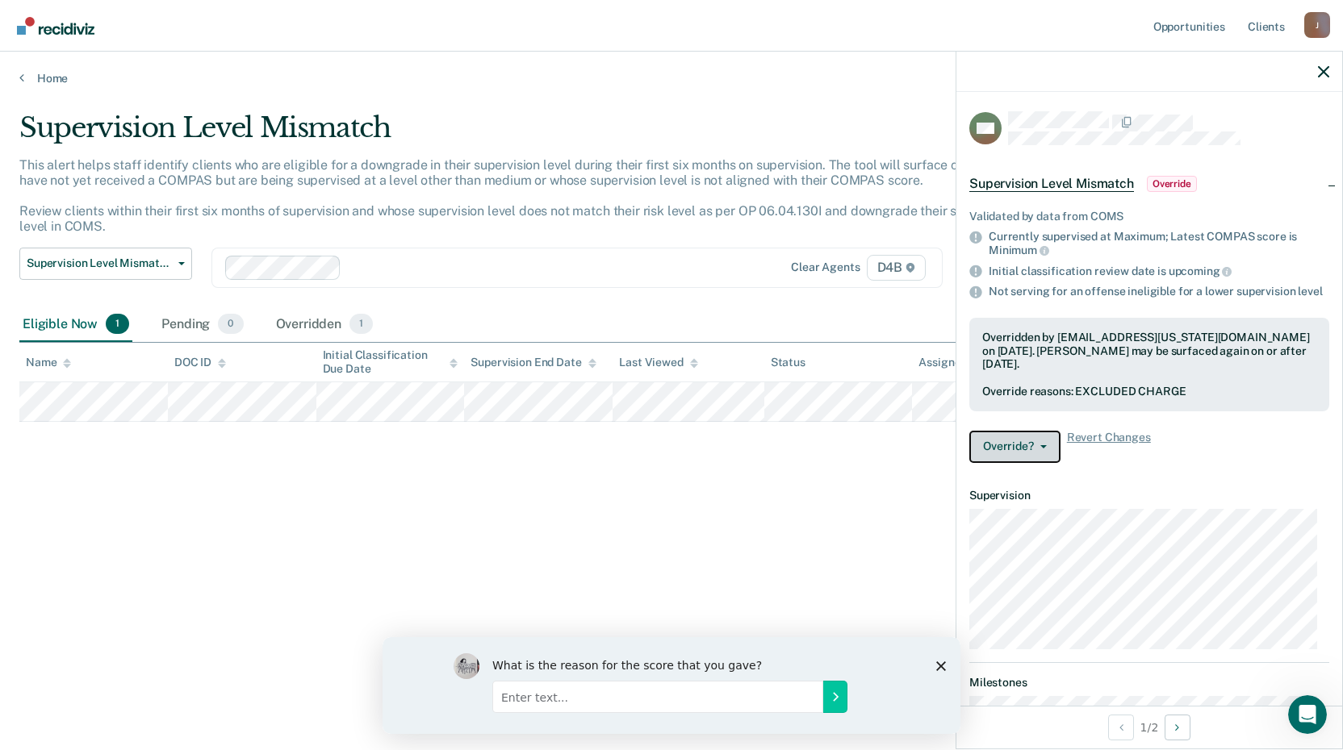
click at [1043, 455] on button "Override?" at bounding box center [1014, 447] width 91 height 32
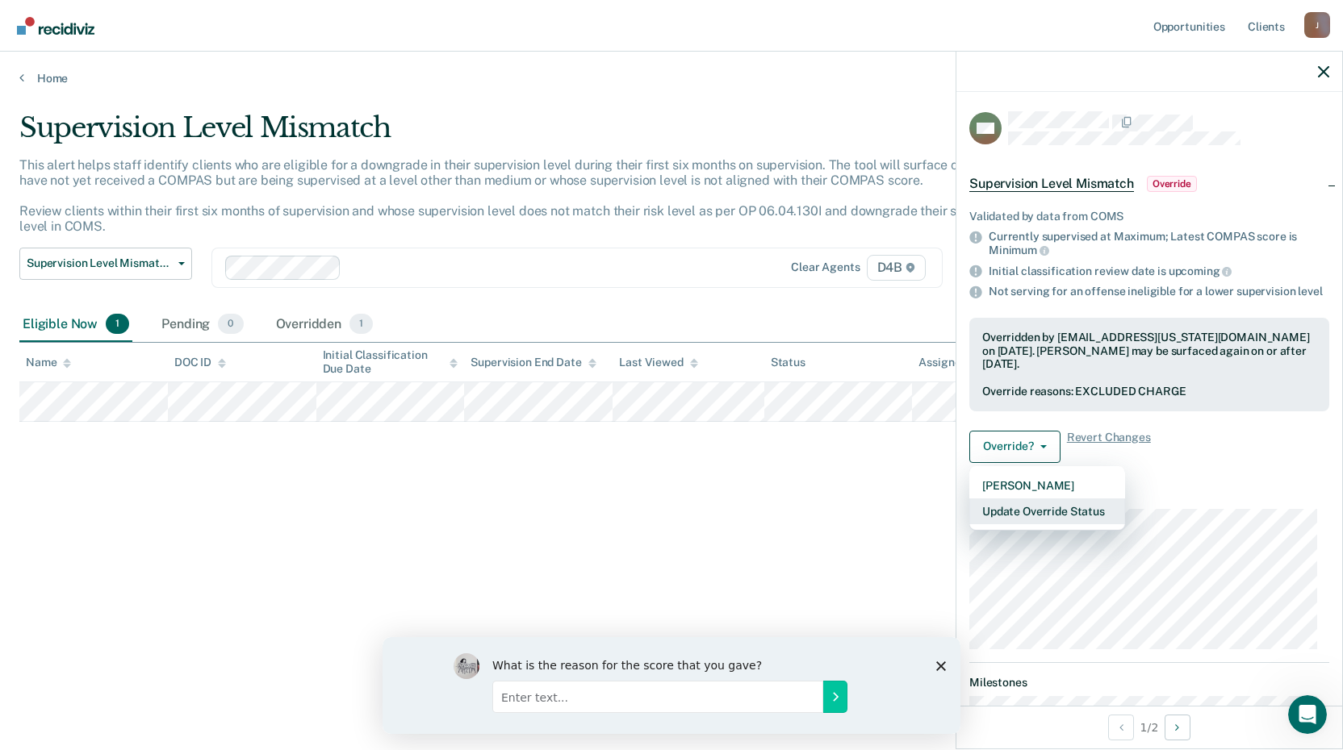
click at [1034, 525] on button "Update Override Status" at bounding box center [1047, 512] width 156 height 26
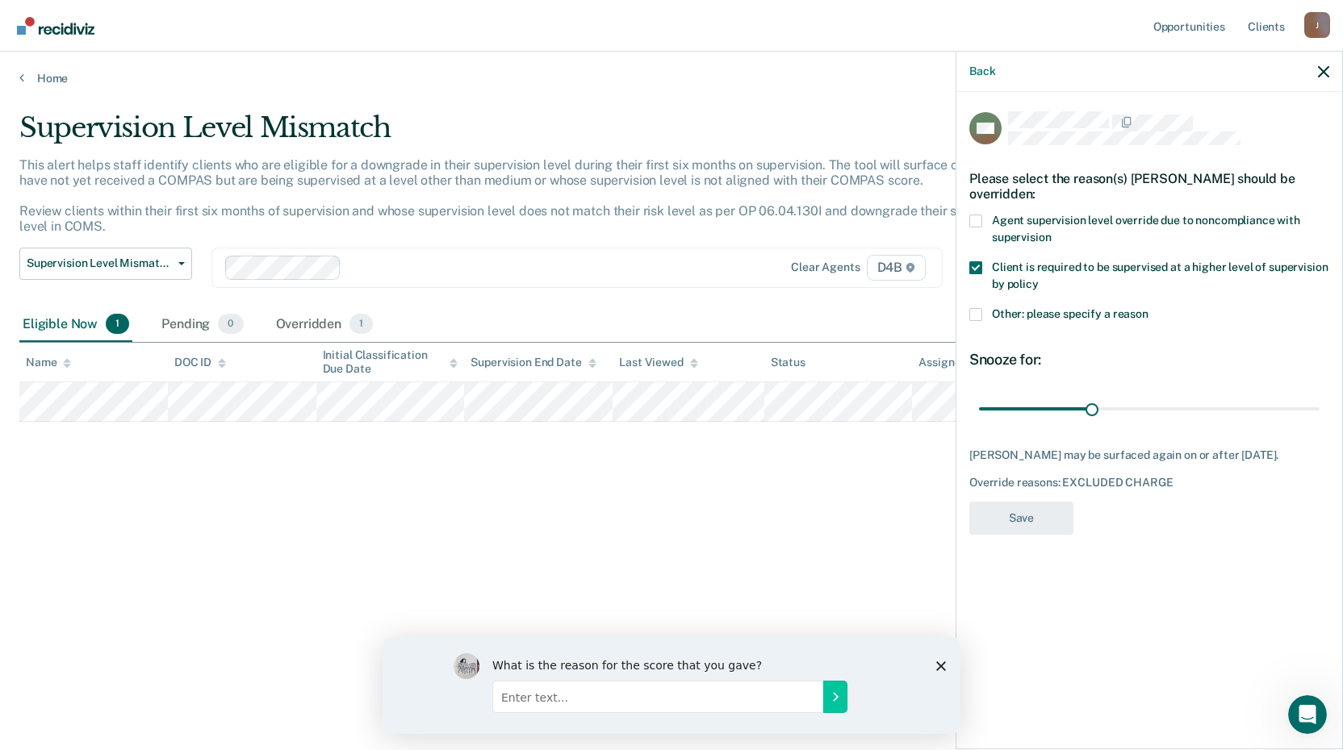
click at [972, 312] on span at bounding box center [975, 314] width 13 height 13
click at [1148, 308] on input "Other: please specify a reason" at bounding box center [1148, 308] width 0 height 0
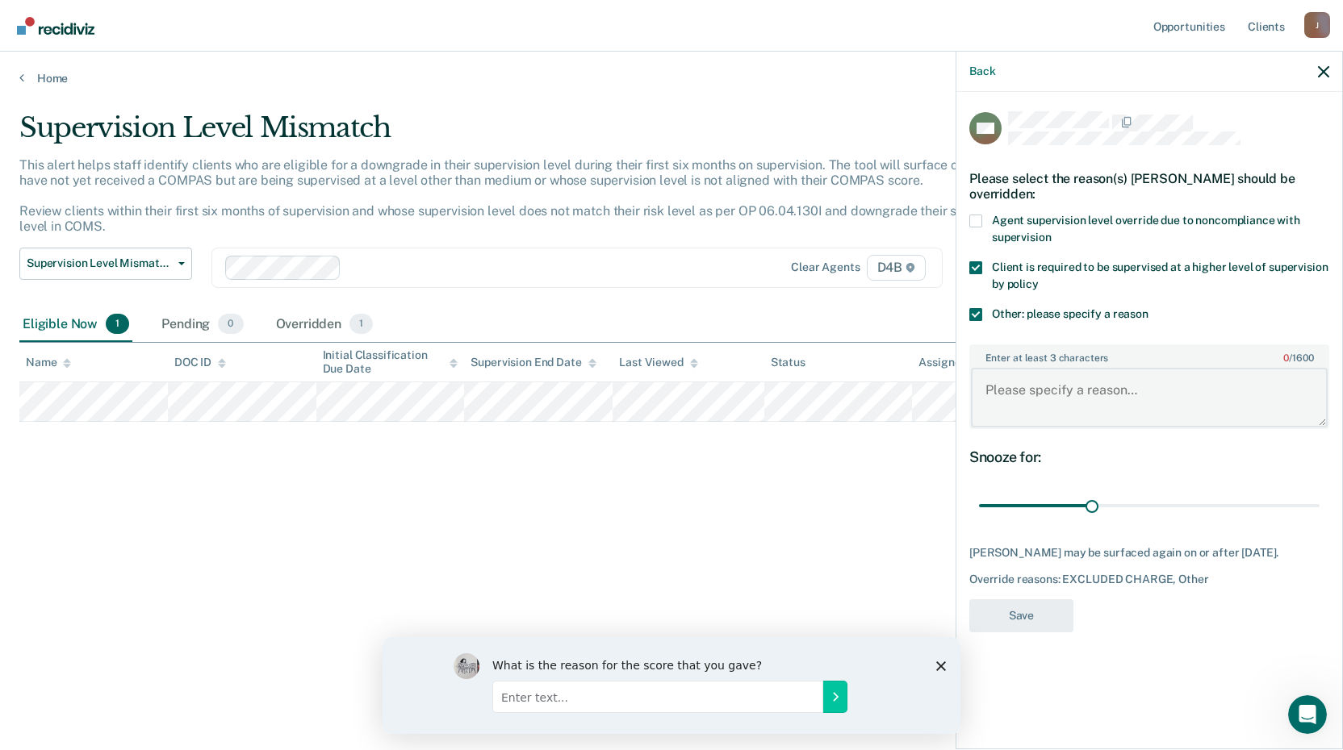
click at [1001, 391] on textarea "Enter at least 3 characters 0 / 1600" at bounding box center [1149, 398] width 357 height 60
type textarea "Complete treatment plan"
click at [1006, 606] on button "Save" at bounding box center [1021, 616] width 104 height 33
